Goal: Task Accomplishment & Management: Use online tool/utility

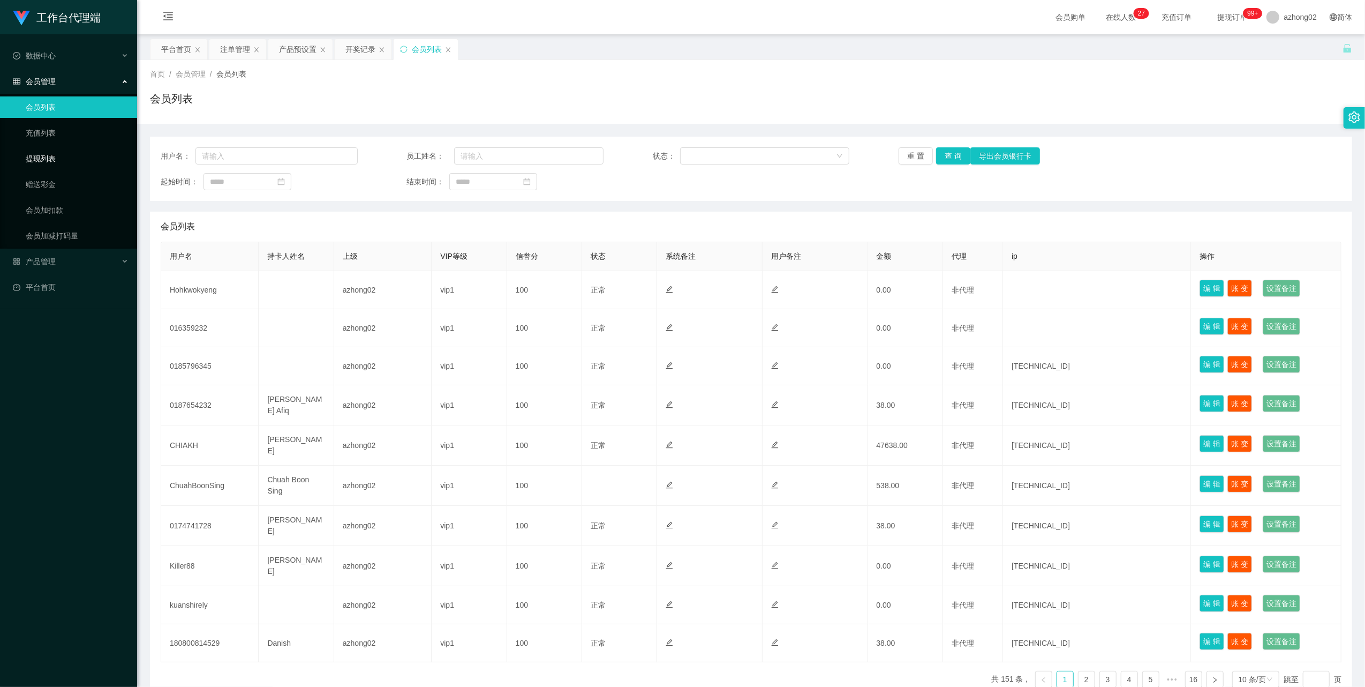
click at [39, 144] on ul "会员列表 充值列表 提现列表 赠送彩金 会员加扣款 会员加减打码量" at bounding box center [68, 171] width 137 height 154
click at [42, 164] on link "提现列表" at bounding box center [77, 158] width 103 height 21
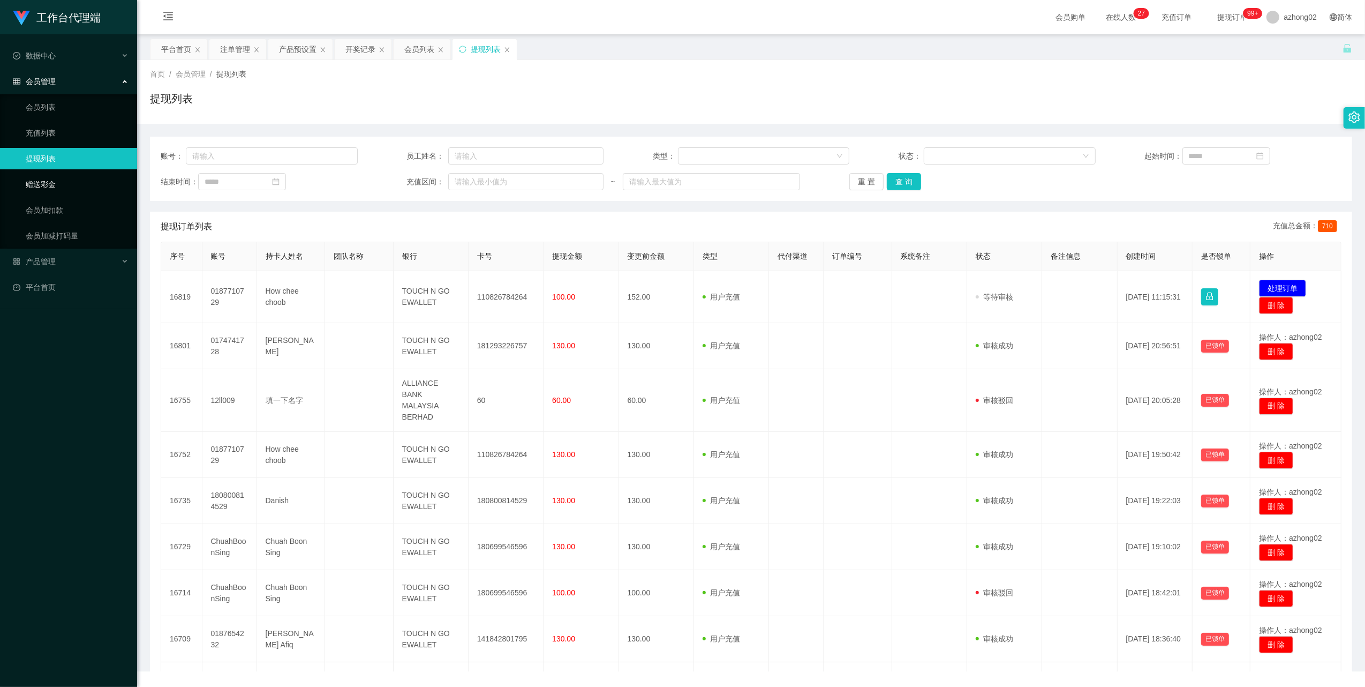
drag, startPoint x: 52, startPoint y: 190, endPoint x: 277, endPoint y: 204, distance: 224.9
click at [52, 189] on link "赠送彩金" at bounding box center [77, 184] width 103 height 21
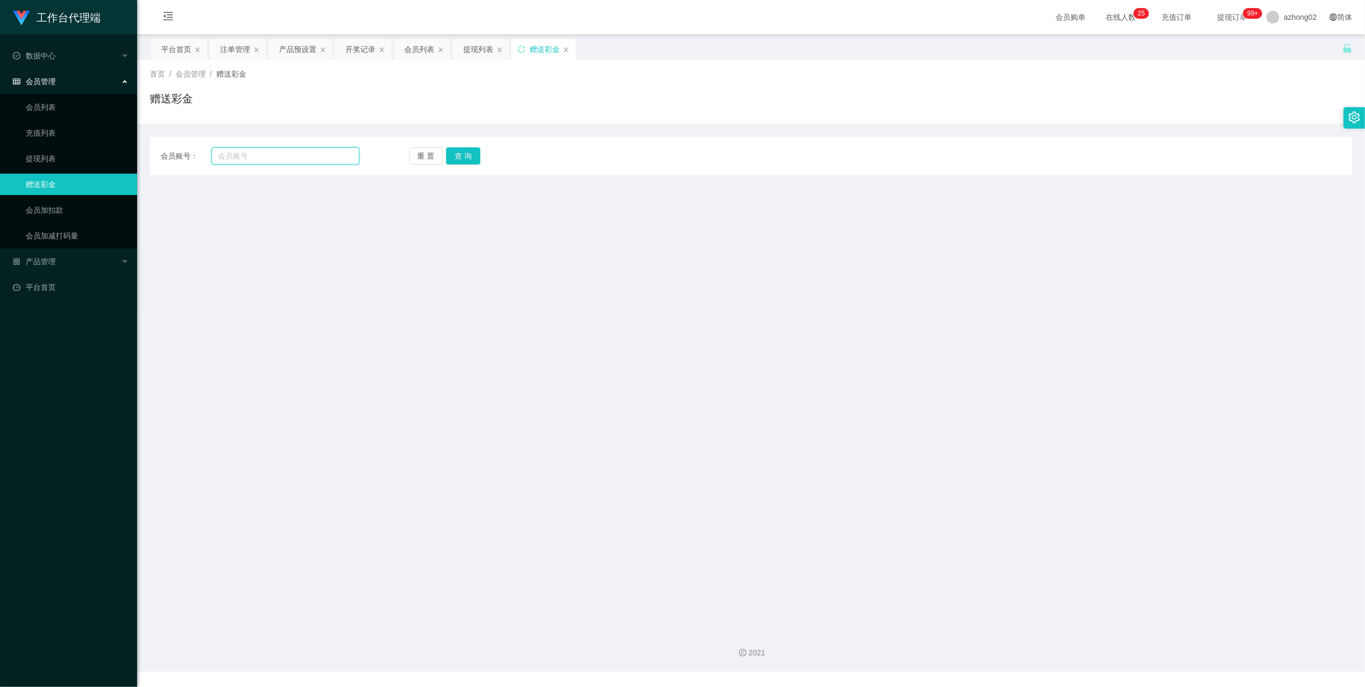
click at [294, 162] on input "text" at bounding box center [286, 155] width 148 height 17
paste input "0185796345"
type input "0185796345"
click at [479, 151] on button "查 询" at bounding box center [463, 155] width 34 height 17
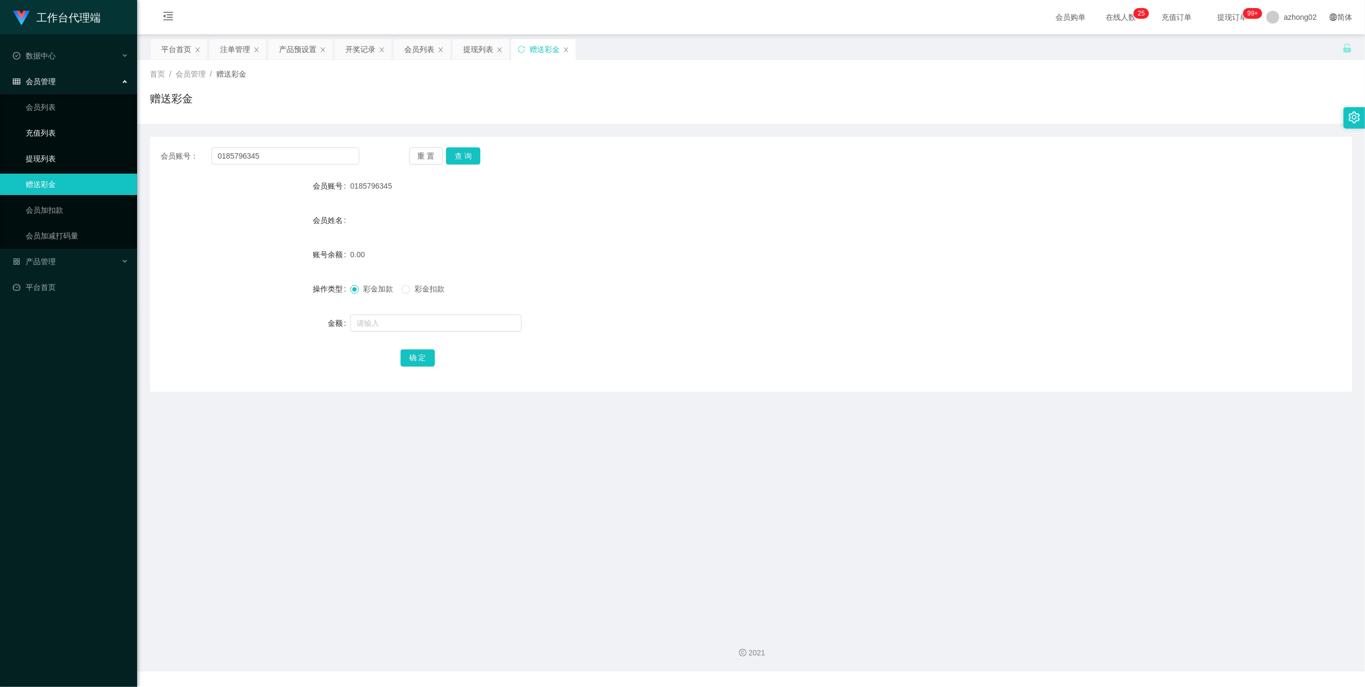
click at [31, 161] on link "提现列表" at bounding box center [77, 158] width 103 height 21
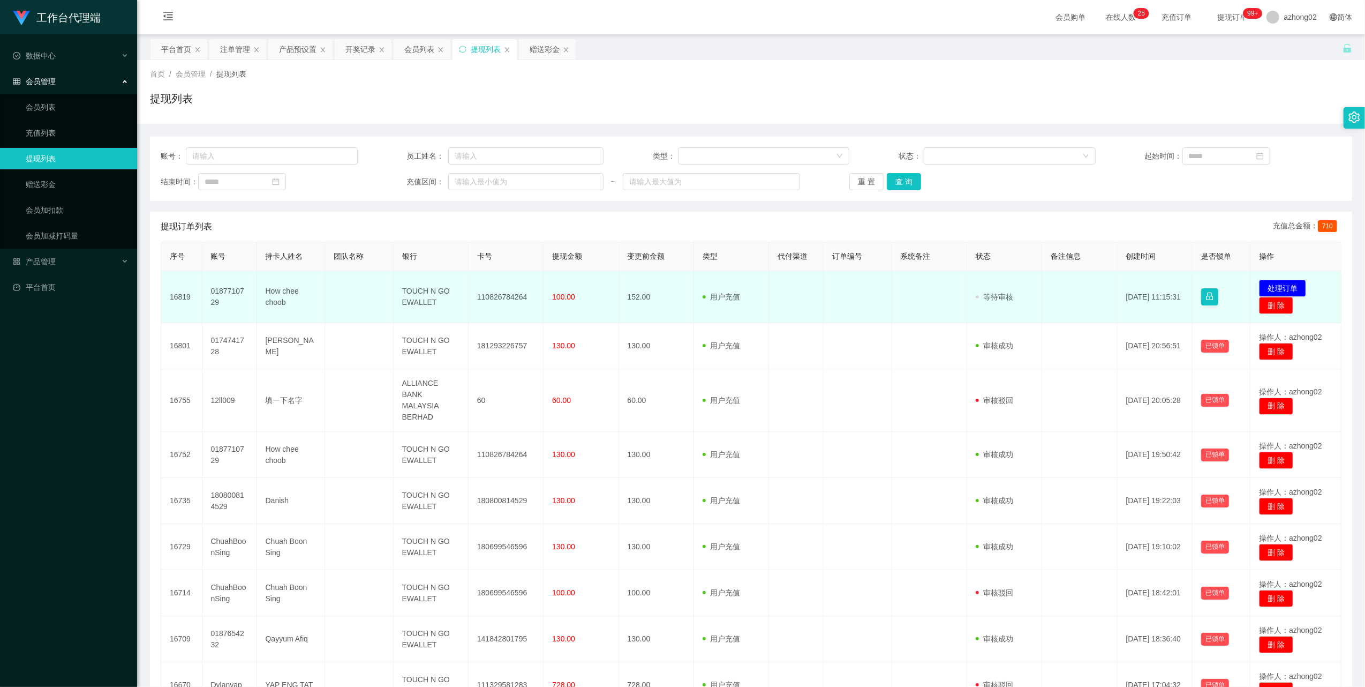
click at [497, 292] on td "110826784264" at bounding box center [506, 297] width 75 height 52
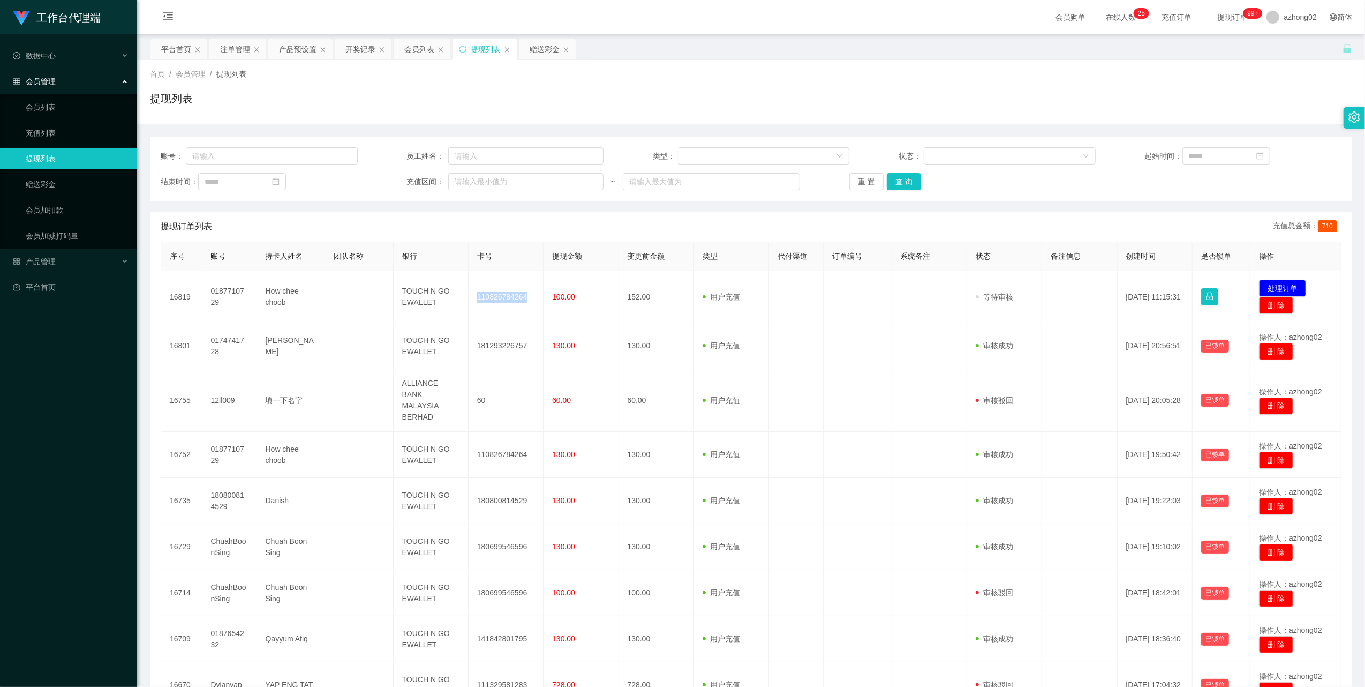
copy td "110826784264"
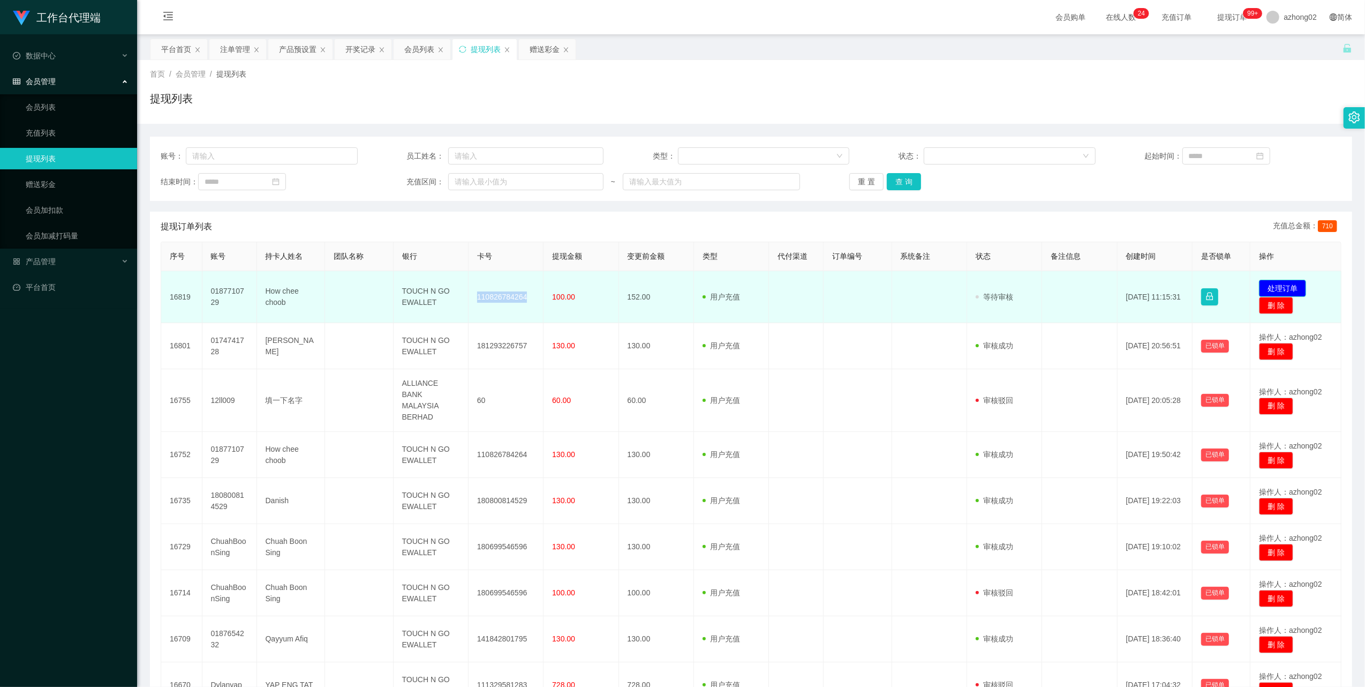
click at [1266, 284] on button "处理订单" at bounding box center [1282, 288] width 47 height 17
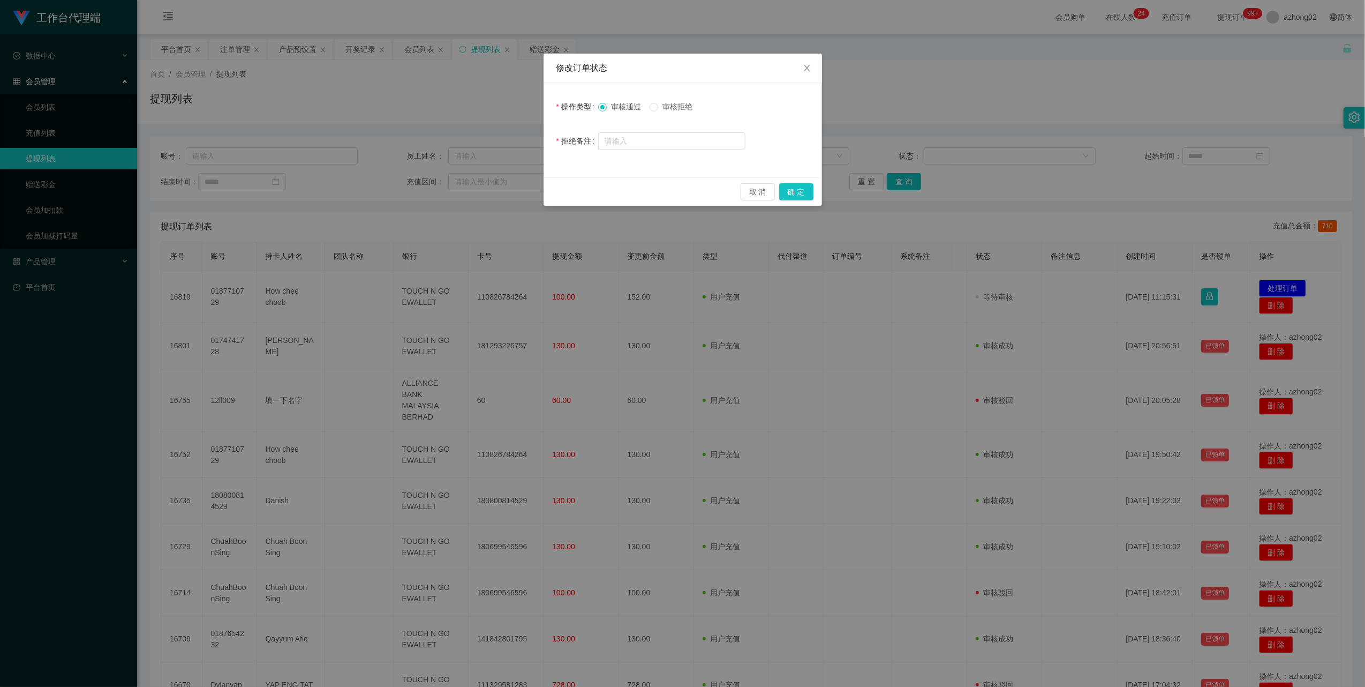
drag, startPoint x: 662, startPoint y: 110, endPoint x: 667, endPoint y: 109, distance: 5.4
click at [662, 109] on span "审核拒绝" at bounding box center [677, 106] width 39 height 9
click at [794, 191] on button "确 定" at bounding box center [796, 191] width 34 height 17
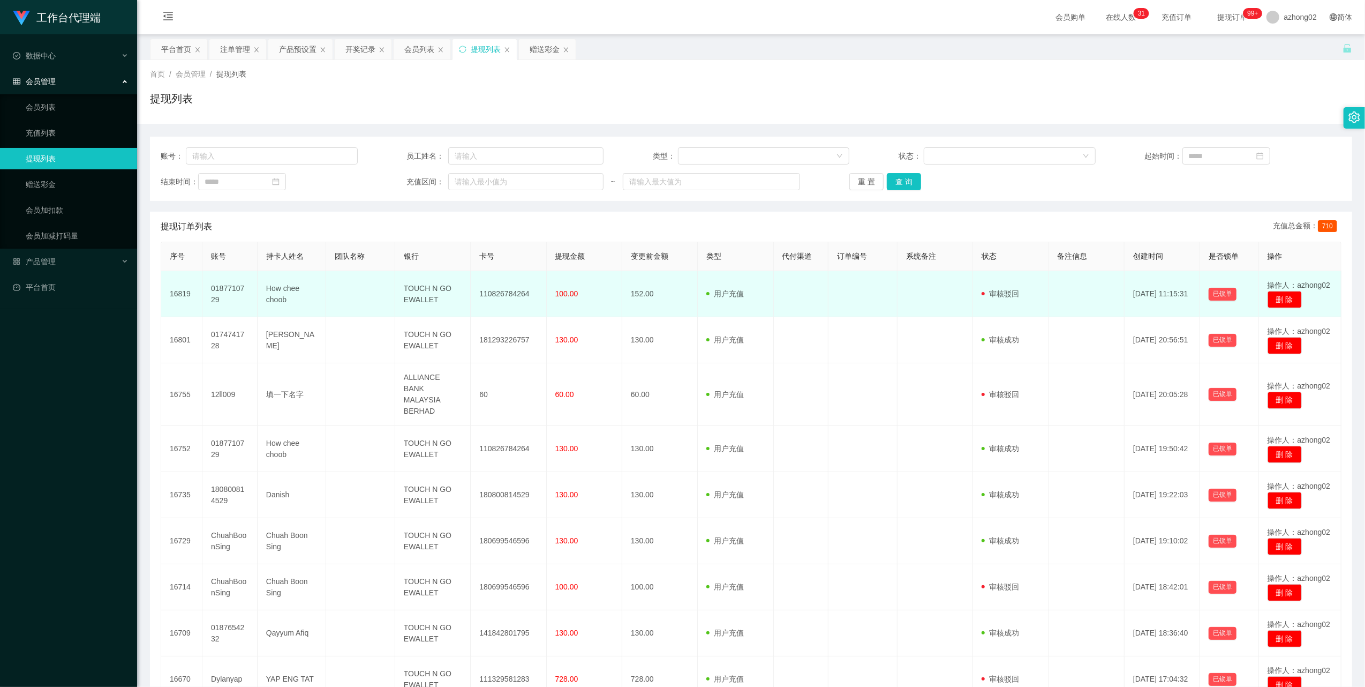
click at [504, 297] on td "110826784264" at bounding box center [509, 294] width 76 height 46
copy td "110826784264"
click at [227, 288] on td "0187710729" at bounding box center [229, 294] width 55 height 46
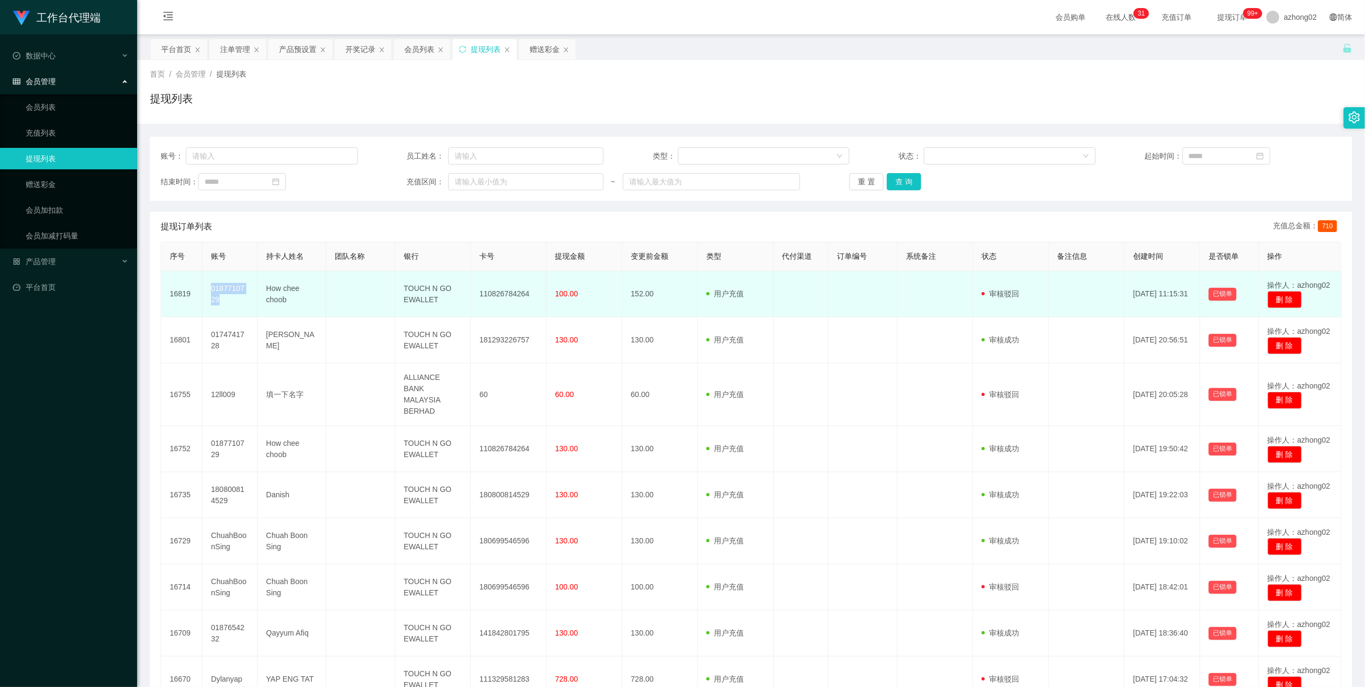
copy td "0187710729"
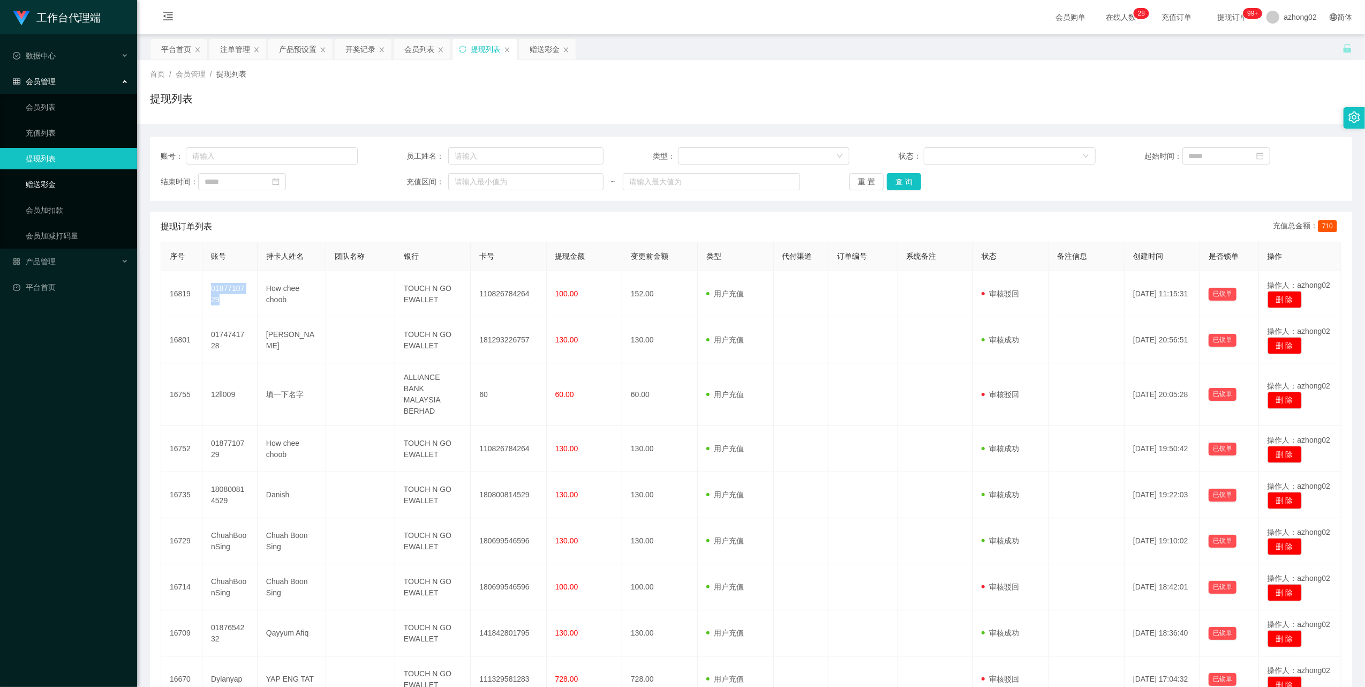
click at [31, 183] on link "赠送彩金" at bounding box center [77, 184] width 103 height 21
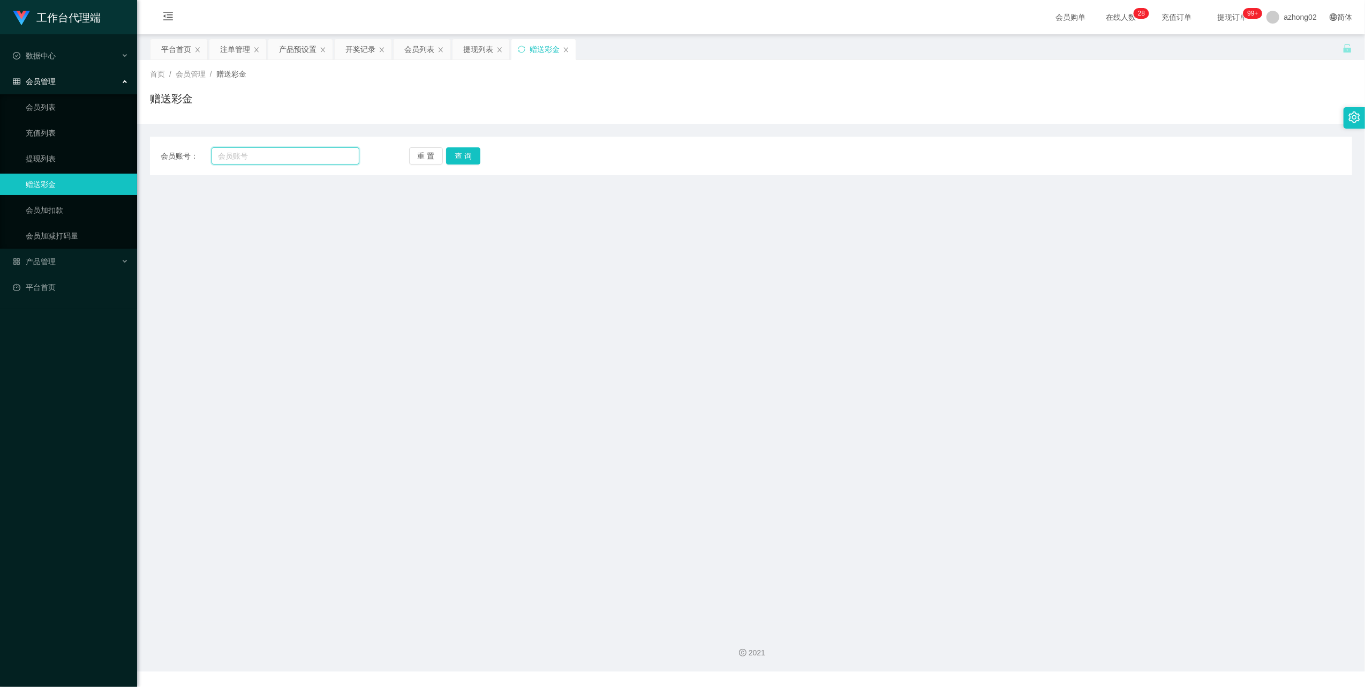
click at [297, 157] on input "text" at bounding box center [286, 155] width 148 height 17
paste input "0187710729"
type input "0187710729"
click at [480, 155] on div "重 置 查 询" at bounding box center [508, 155] width 199 height 17
click at [474, 155] on button "查 询" at bounding box center [463, 155] width 34 height 17
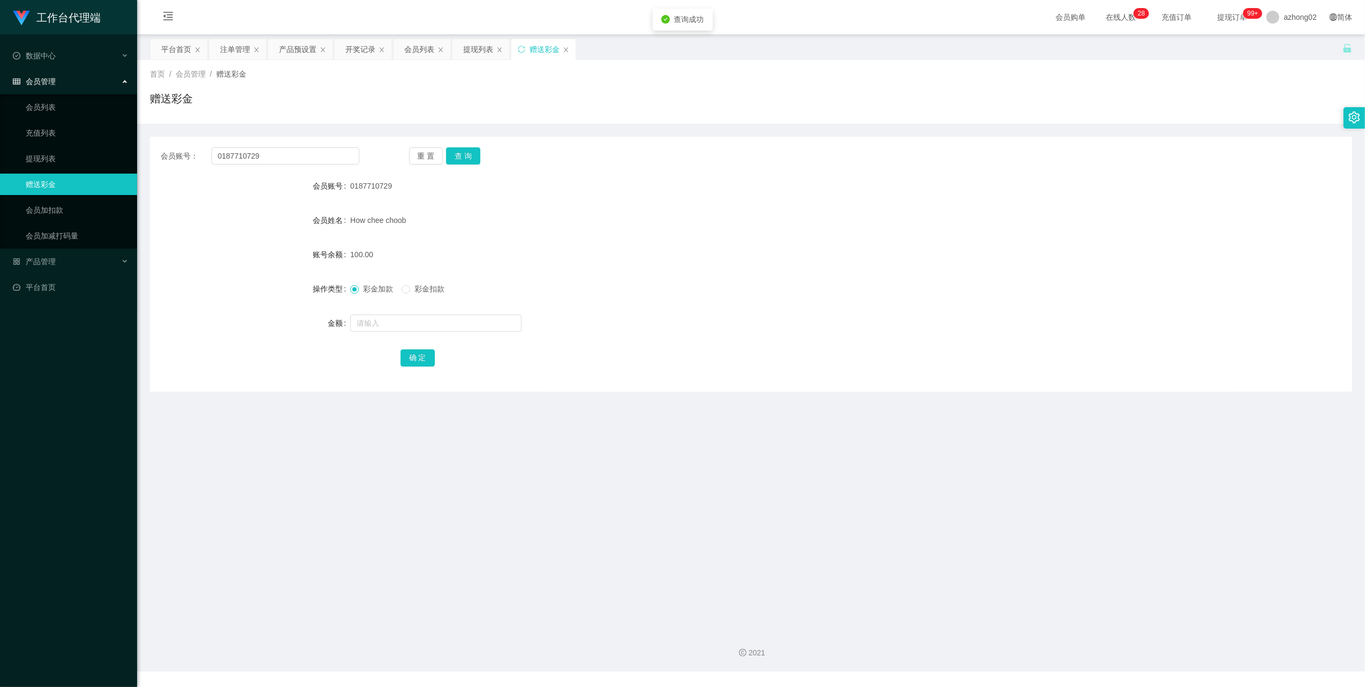
click at [412, 288] on span "彩金扣款" at bounding box center [429, 288] width 39 height 9
click at [390, 321] on input "text" at bounding box center [435, 322] width 171 height 17
type input "100"
click at [423, 358] on button "确 定" at bounding box center [418, 357] width 34 height 17
click at [76, 148] on link "提现列表" at bounding box center [77, 158] width 103 height 21
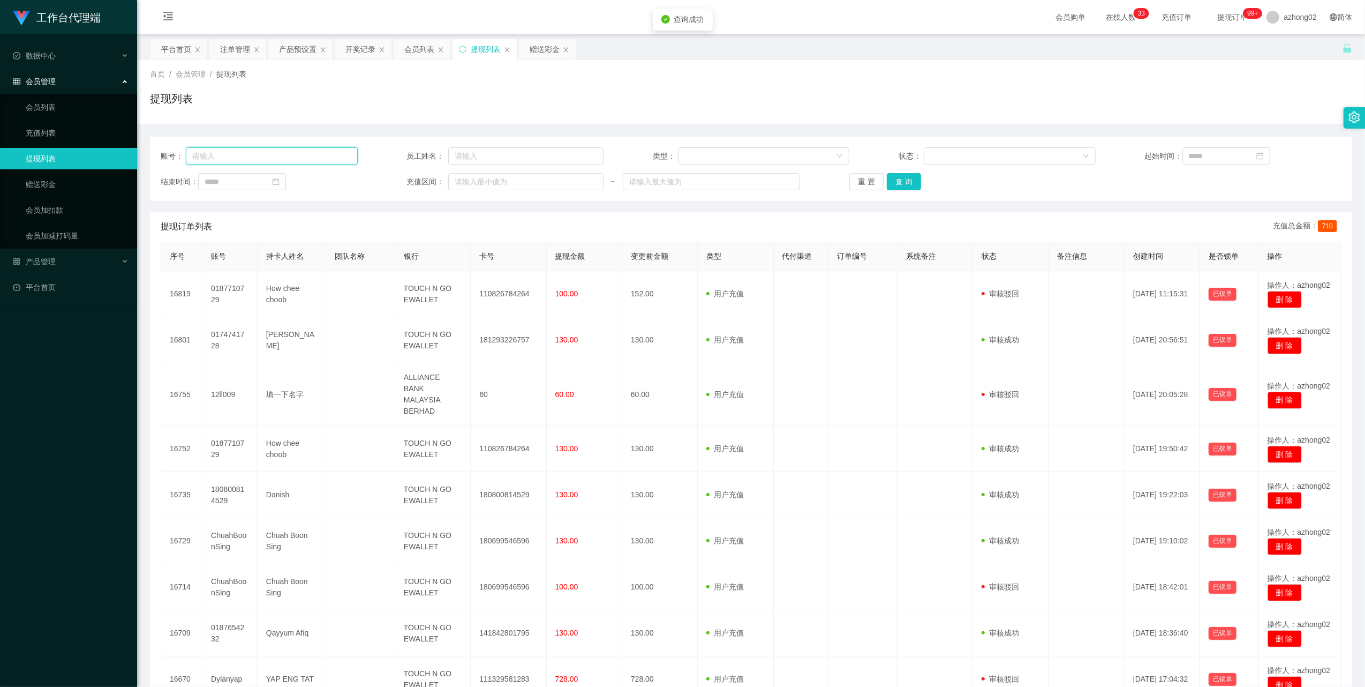
click at [270, 157] on input "text" at bounding box center [272, 155] width 172 height 17
drag, startPoint x: 50, startPoint y: 130, endPoint x: 174, endPoint y: 126, distance: 123.8
click at [50, 129] on link "充值列表" at bounding box center [77, 132] width 103 height 21
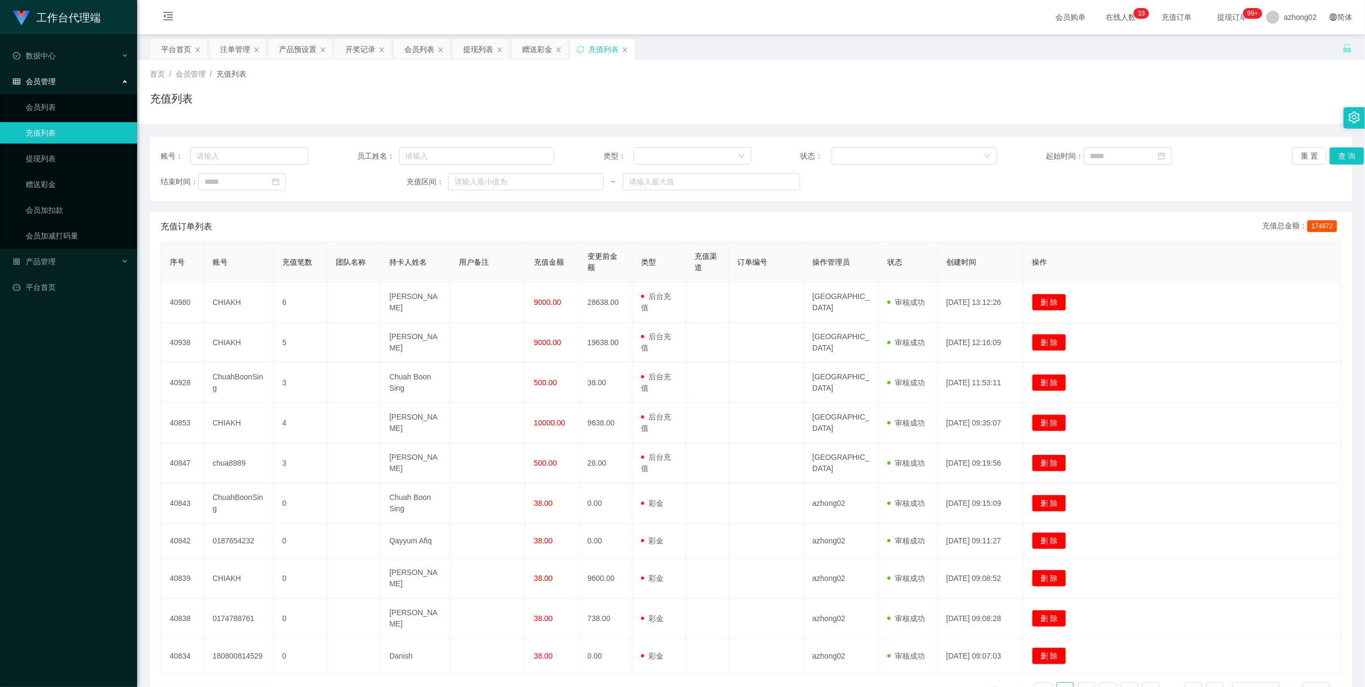
click at [35, 270] on ul "数据中心 会员管理 会员列表 充值列表 提现列表 赠送彩金 会员加扣款 会员加减打码量 产品管理 平台首页" at bounding box center [68, 171] width 137 height 274
click at [33, 262] on span "产品管理" at bounding box center [34, 261] width 43 height 9
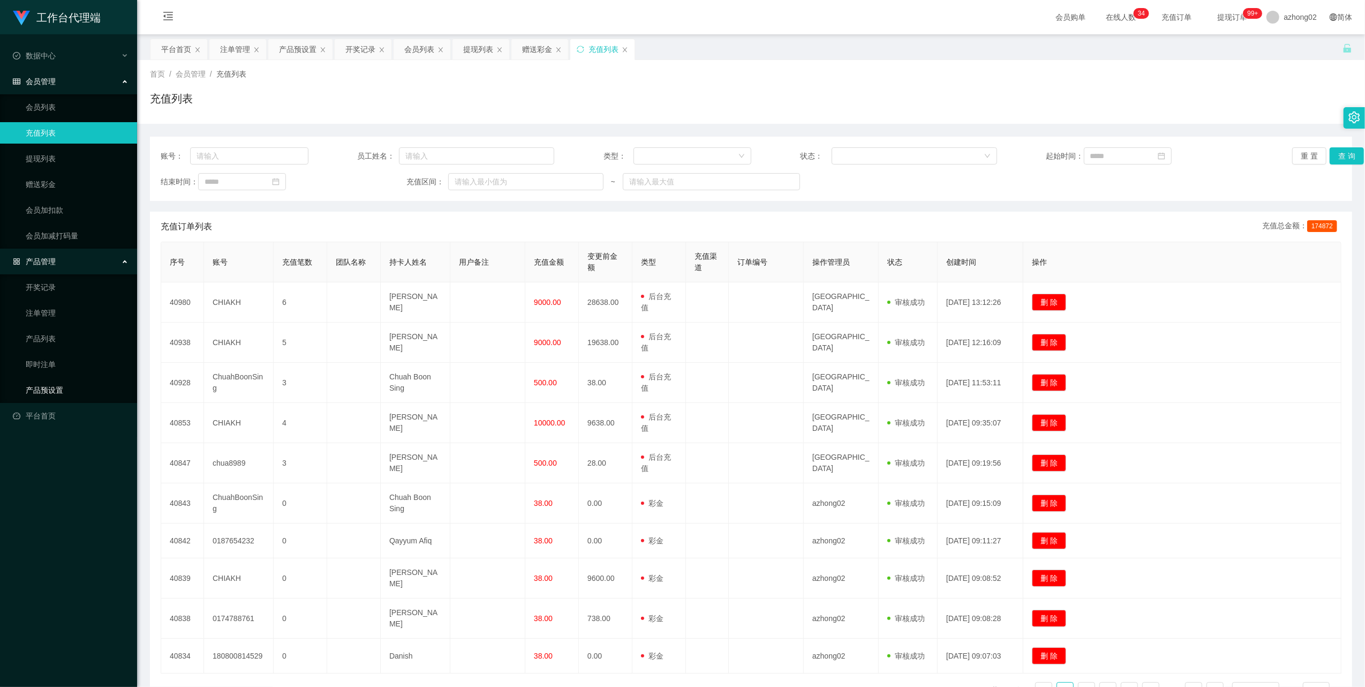
drag, startPoint x: 52, startPoint y: 388, endPoint x: 65, endPoint y: 378, distance: 16.5
click at [51, 388] on link "产品预设置" at bounding box center [77, 389] width 103 height 21
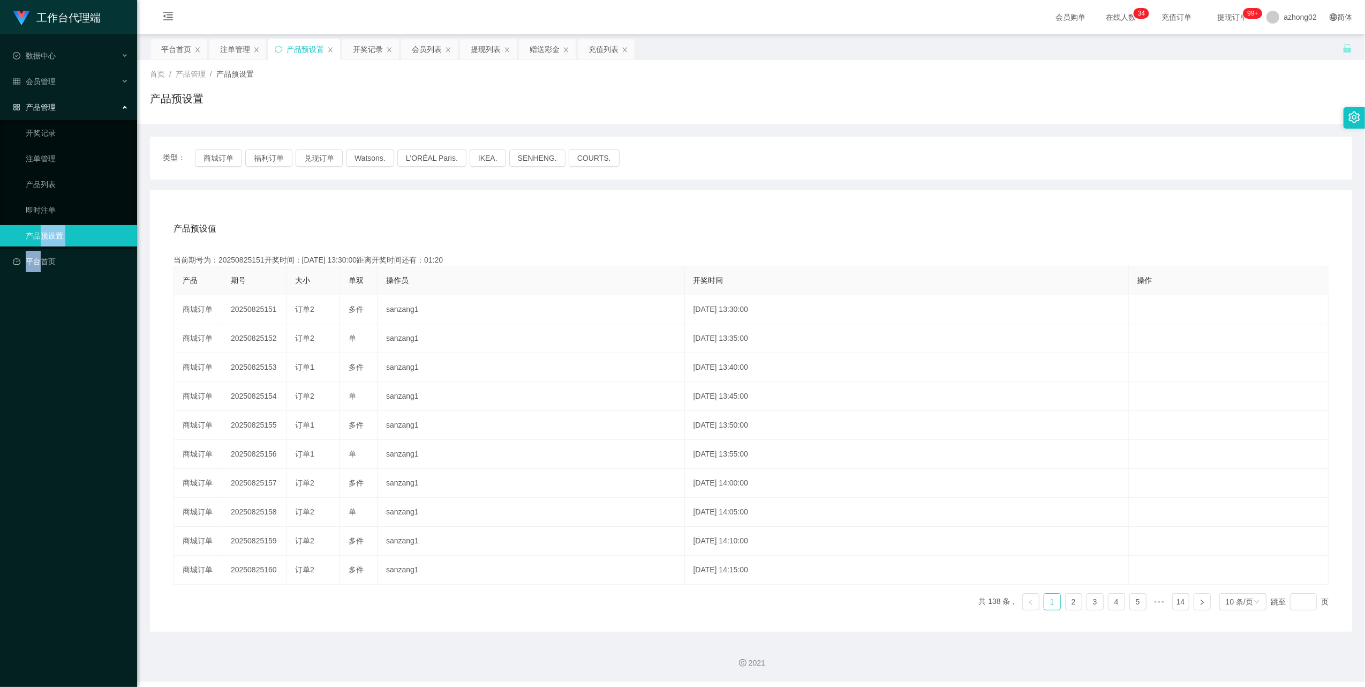
click at [39, 244] on ul "数据中心 会员管理 会员列表 充值列表 提现列表 赠送彩金 会员加扣款 会员加减打码量 产品管理 开奖记录 注单管理 产品列表 即时注单 产品预设置 平台首页" at bounding box center [68, 158] width 137 height 249
drag, startPoint x: 39, startPoint y: 244, endPoint x: 43, endPoint y: 226, distance: 18.7
click at [43, 226] on link "产品预设置" at bounding box center [77, 235] width 103 height 21
click at [41, 230] on link "产品预设置" at bounding box center [77, 235] width 103 height 21
click at [43, 204] on link "即时注单" at bounding box center [77, 209] width 103 height 21
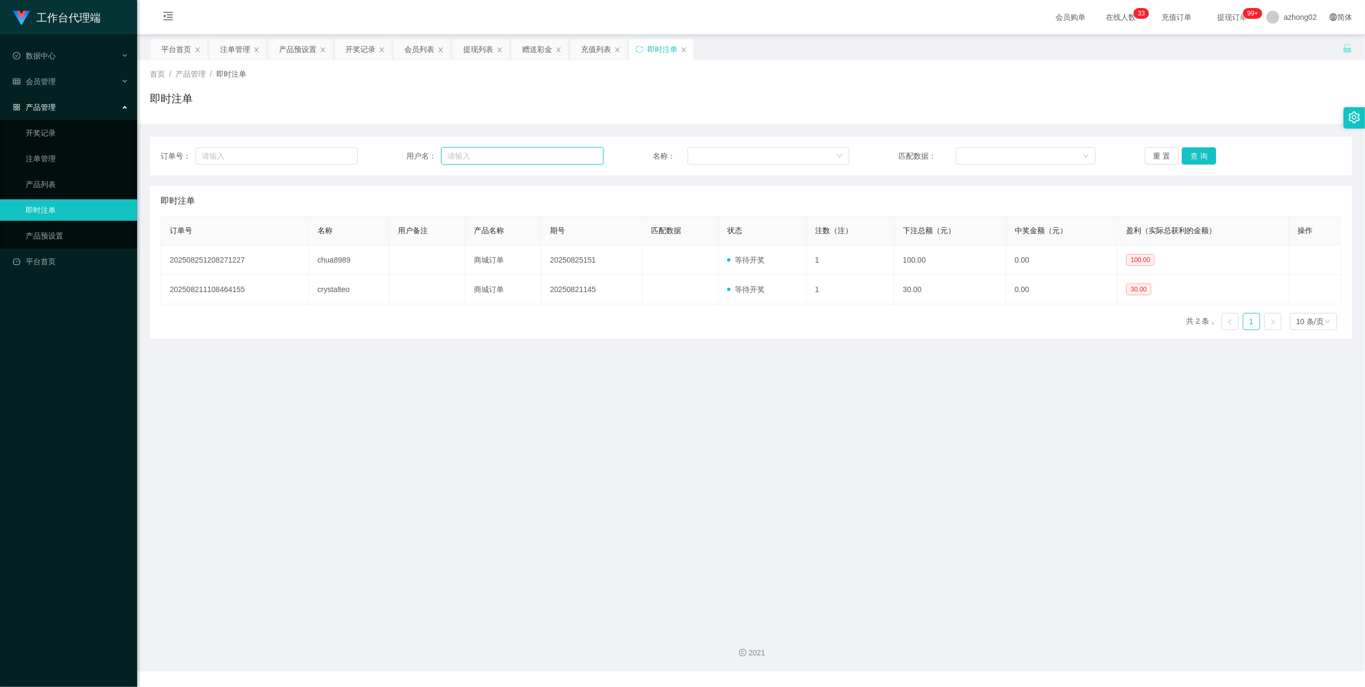
click at [580, 157] on input "text" at bounding box center [522, 155] width 162 height 17
paste input "0187710729"
type input "0187710729"
click at [1203, 153] on button "查 询" at bounding box center [1199, 155] width 34 height 17
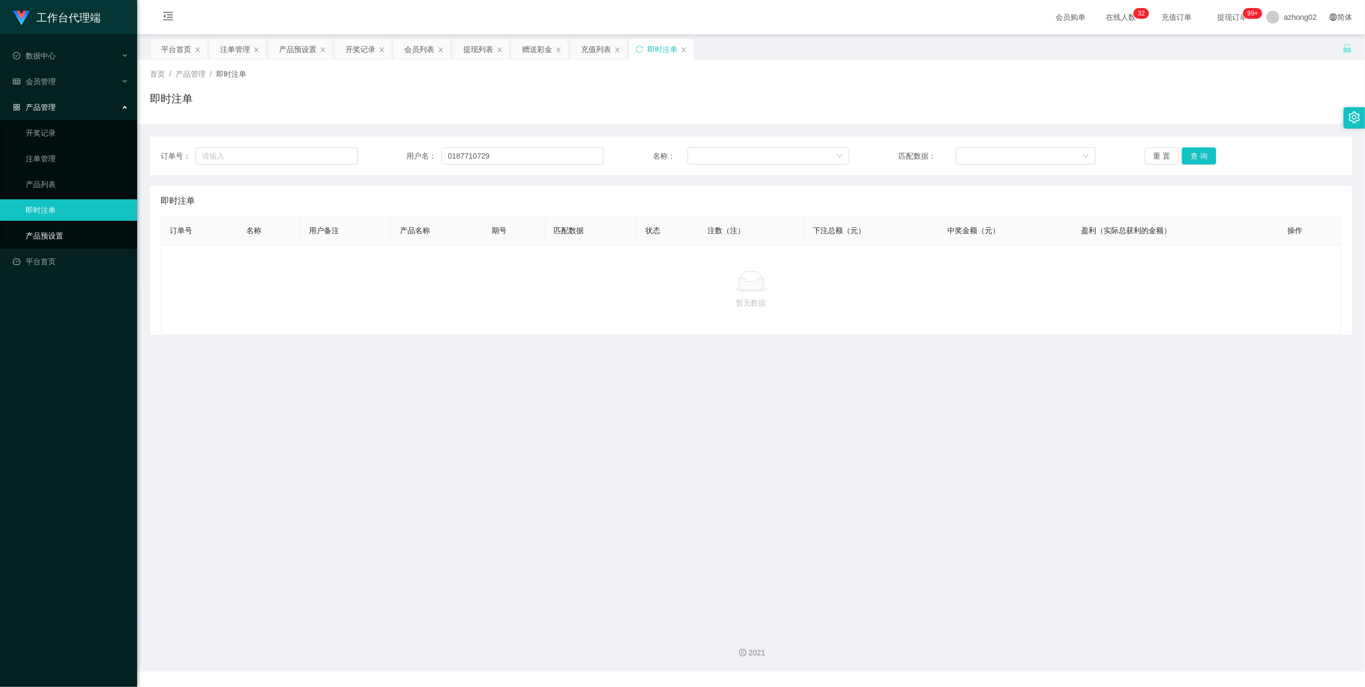
click at [52, 238] on link "产品预设置" at bounding box center [77, 235] width 103 height 21
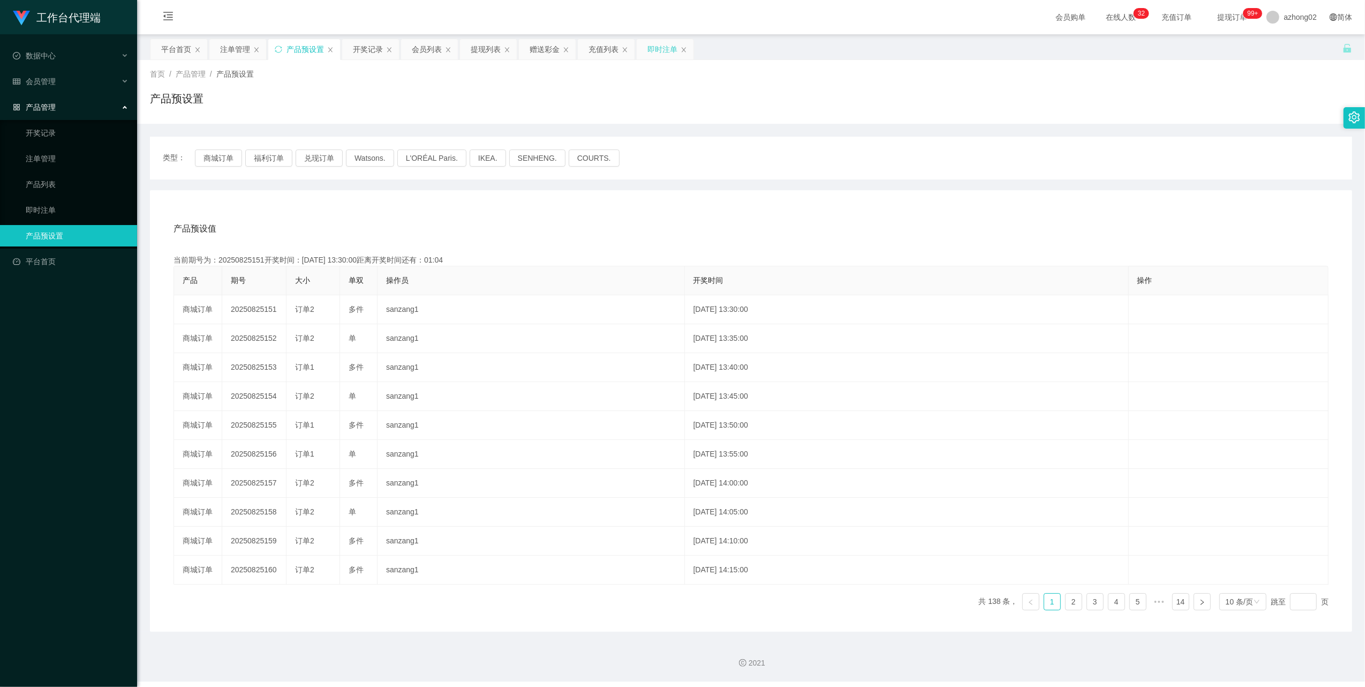
click at [669, 54] on div "即时注单" at bounding box center [663, 49] width 30 height 20
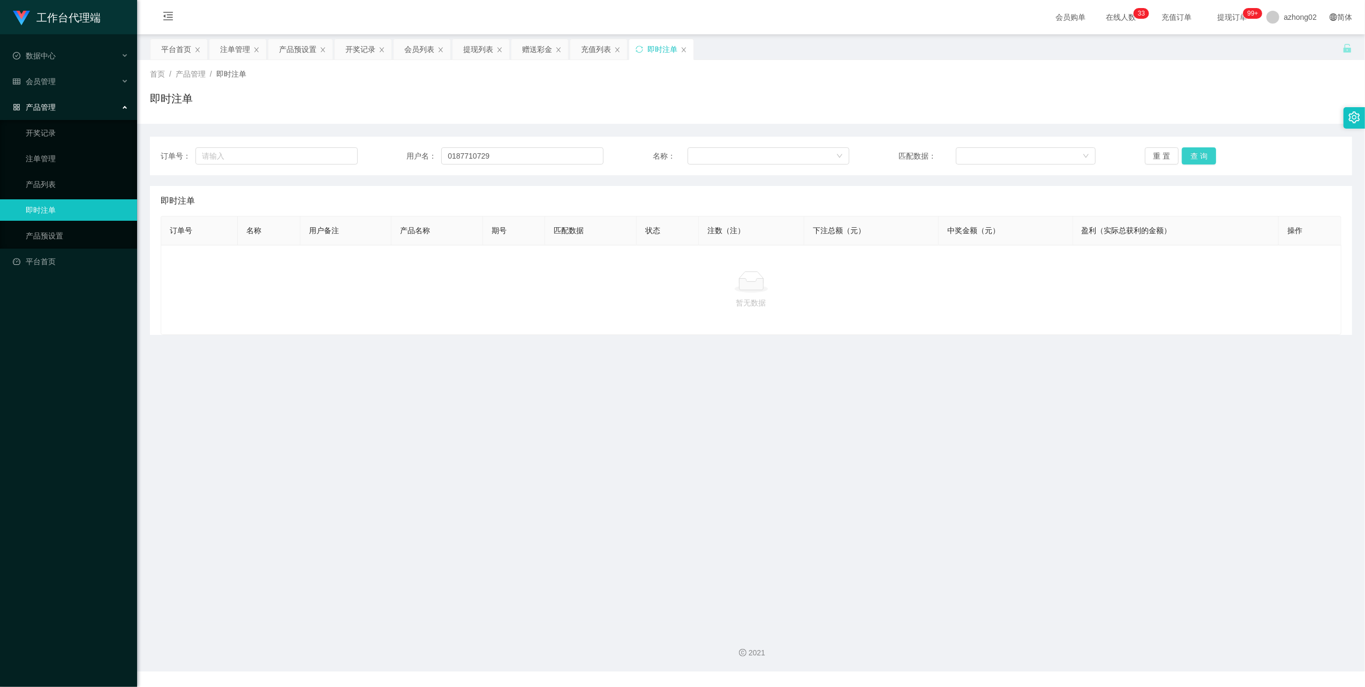
click at [1198, 151] on button "查 询" at bounding box center [1199, 155] width 34 height 17
drag, startPoint x: 41, startPoint y: 74, endPoint x: 48, endPoint y: 57, distance: 18.5
click at [41, 73] on div "会员管理" at bounding box center [68, 81] width 137 height 21
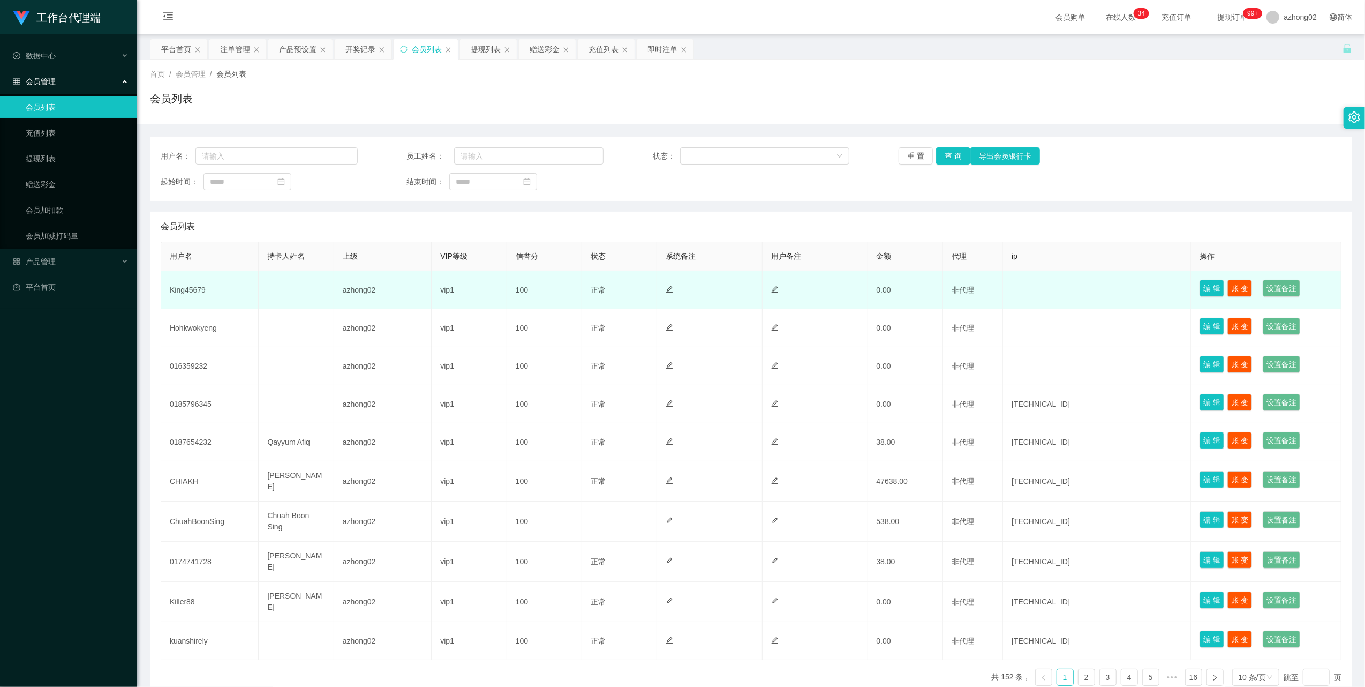
click at [193, 290] on td "King45679" at bounding box center [209, 290] width 97 height 38
copy td "King45679"
